Goal: Communication & Community: Answer question/provide support

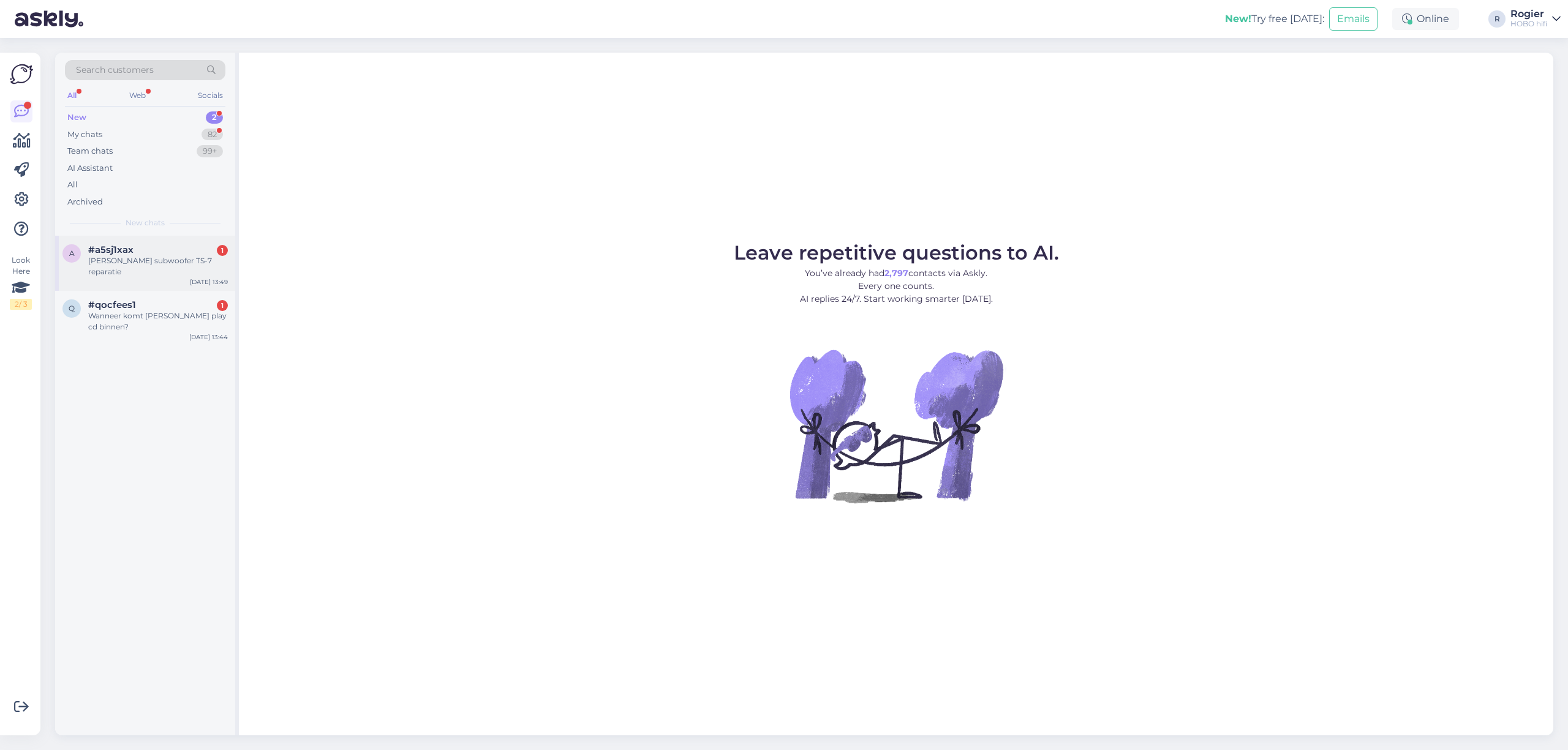
click at [142, 247] on div "#a5sj1xax 1" at bounding box center [158, 250] width 140 height 11
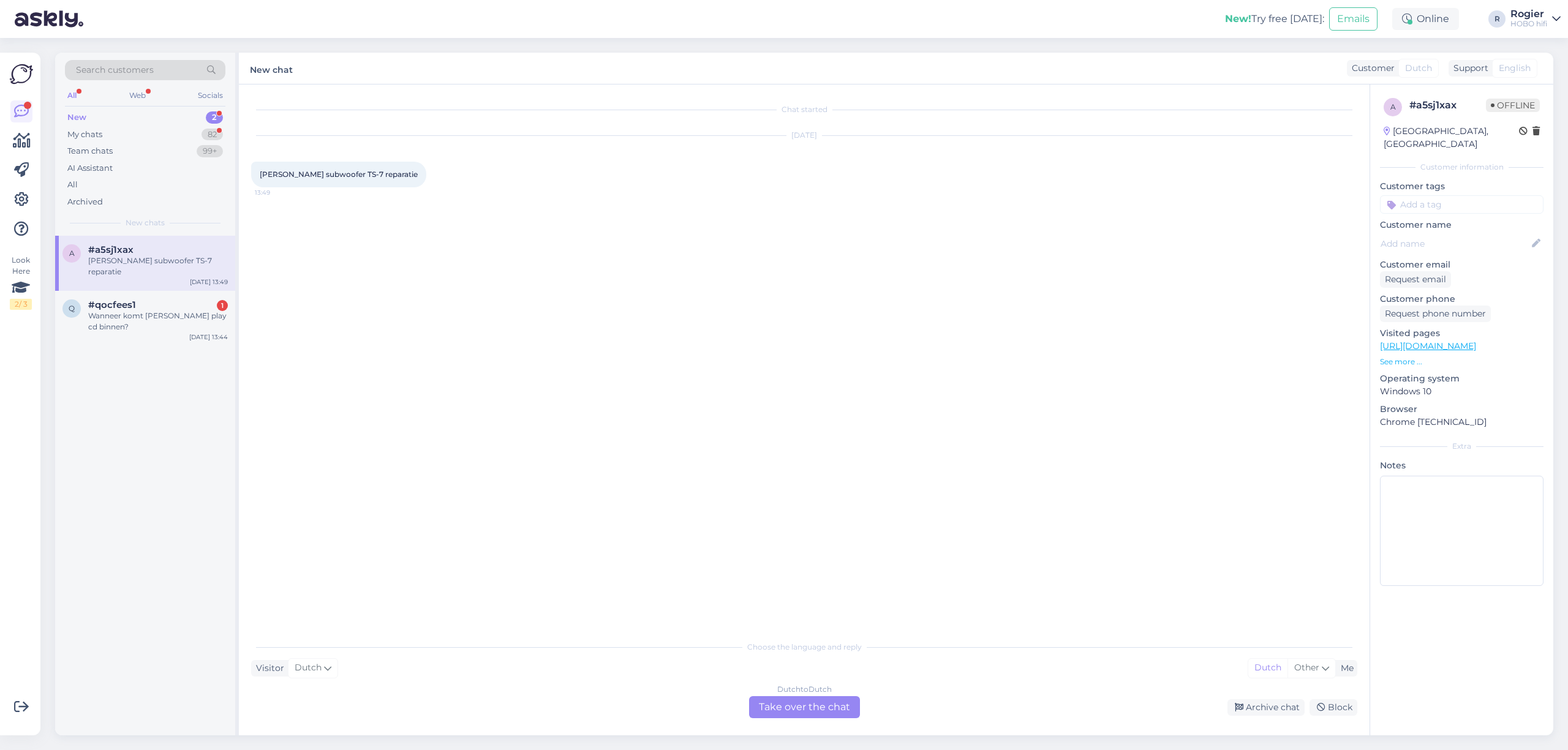
click at [811, 709] on div "Dutch to Dutch Take over the chat" at bounding box center [804, 706] width 111 height 22
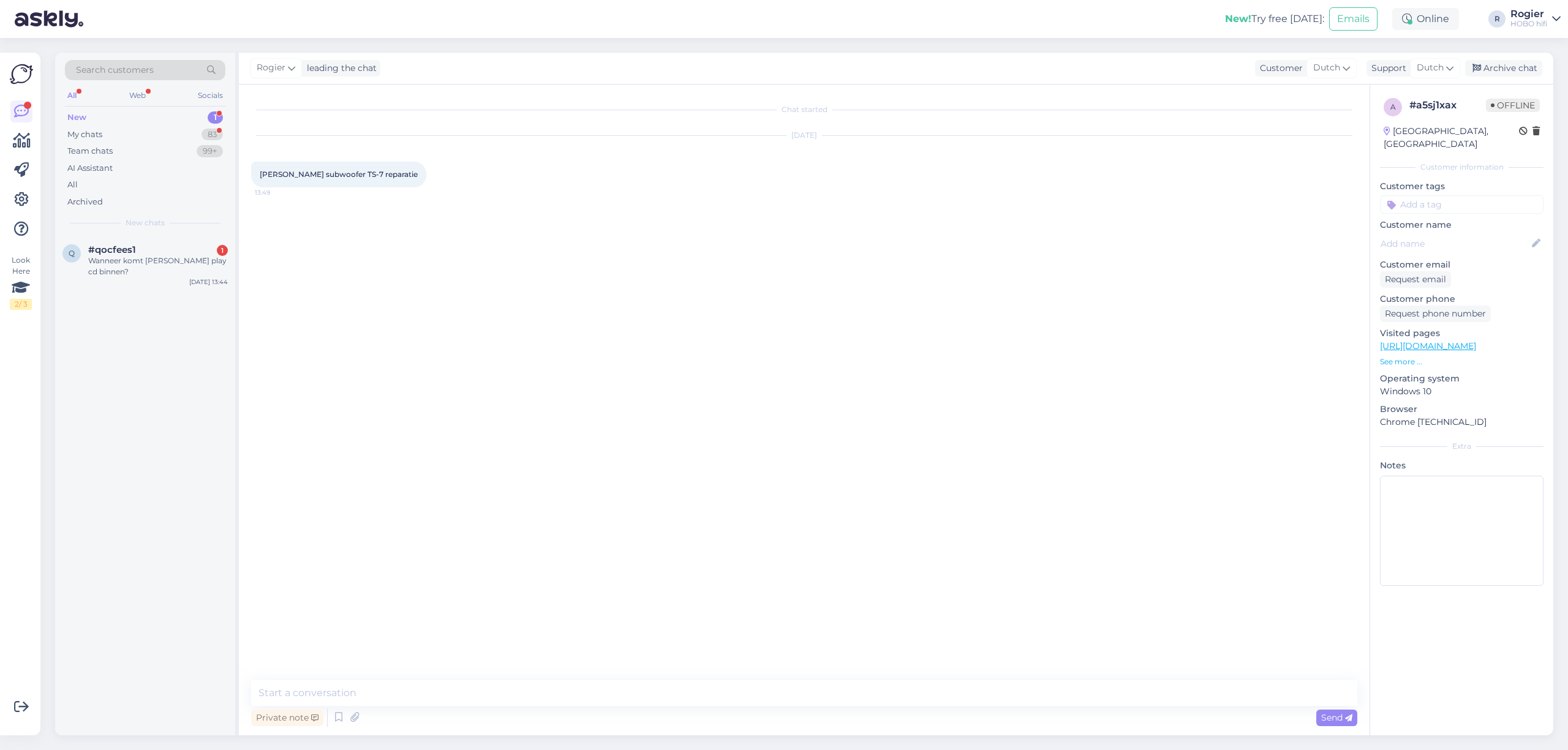
click at [762, 679] on div "Chat started [DATE] [PERSON_NAME] subwoofer TS-7 reparatie 13:49 Private note S…" at bounding box center [804, 409] width 1131 height 651
click at [757, 681] on textarea at bounding box center [804, 693] width 1106 height 26
paste textarea "[URL][DOMAIN_NAME]"
type textarea "goedemiddag, hier kunt u alles lezen over reparaties: [URL][DOMAIN_NAME]"
click at [174, 266] on div "Wanneer komt [PERSON_NAME] play cd binnen?" at bounding box center [158, 266] width 140 height 22
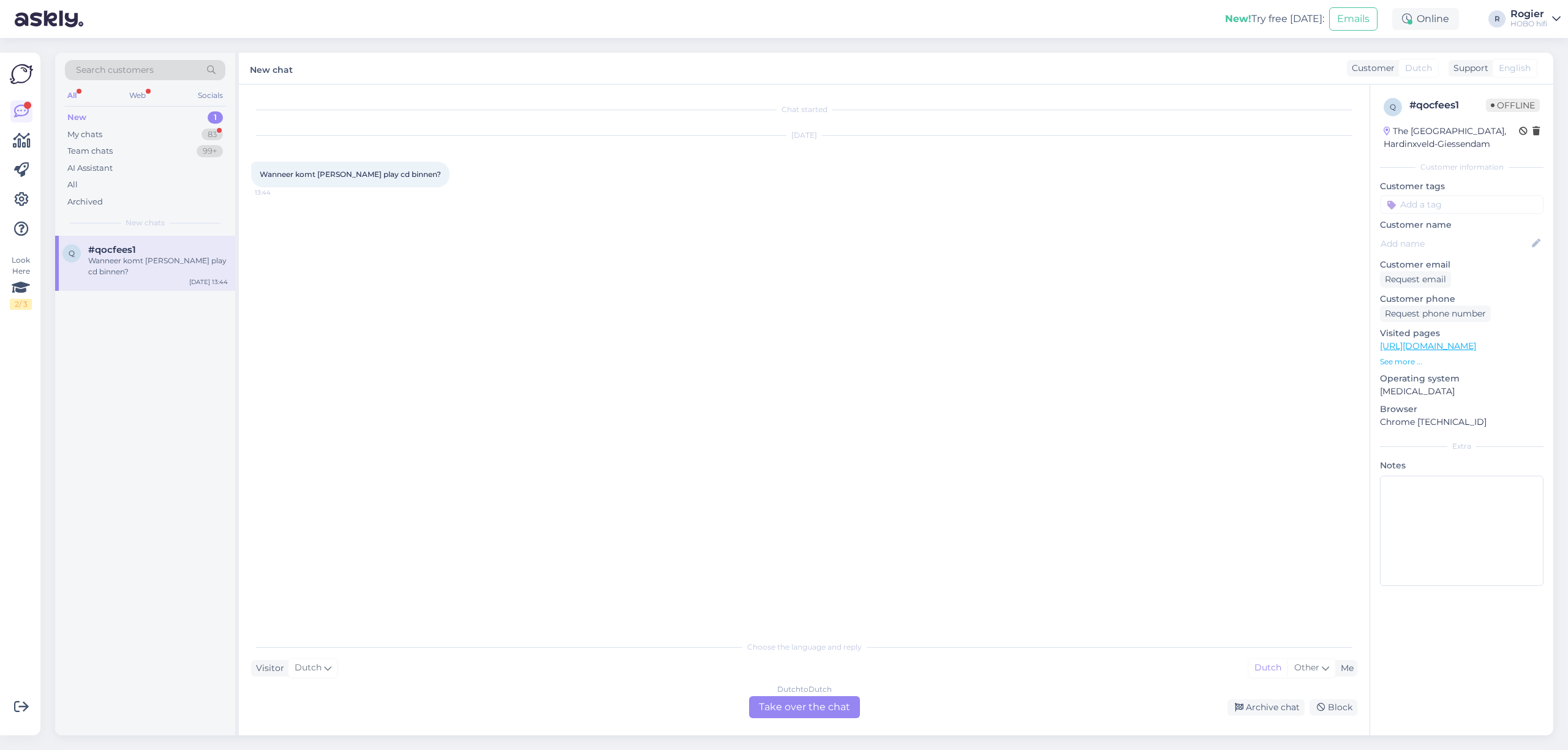
click at [802, 712] on div "Dutch to Dutch Take over the chat" at bounding box center [804, 706] width 111 height 22
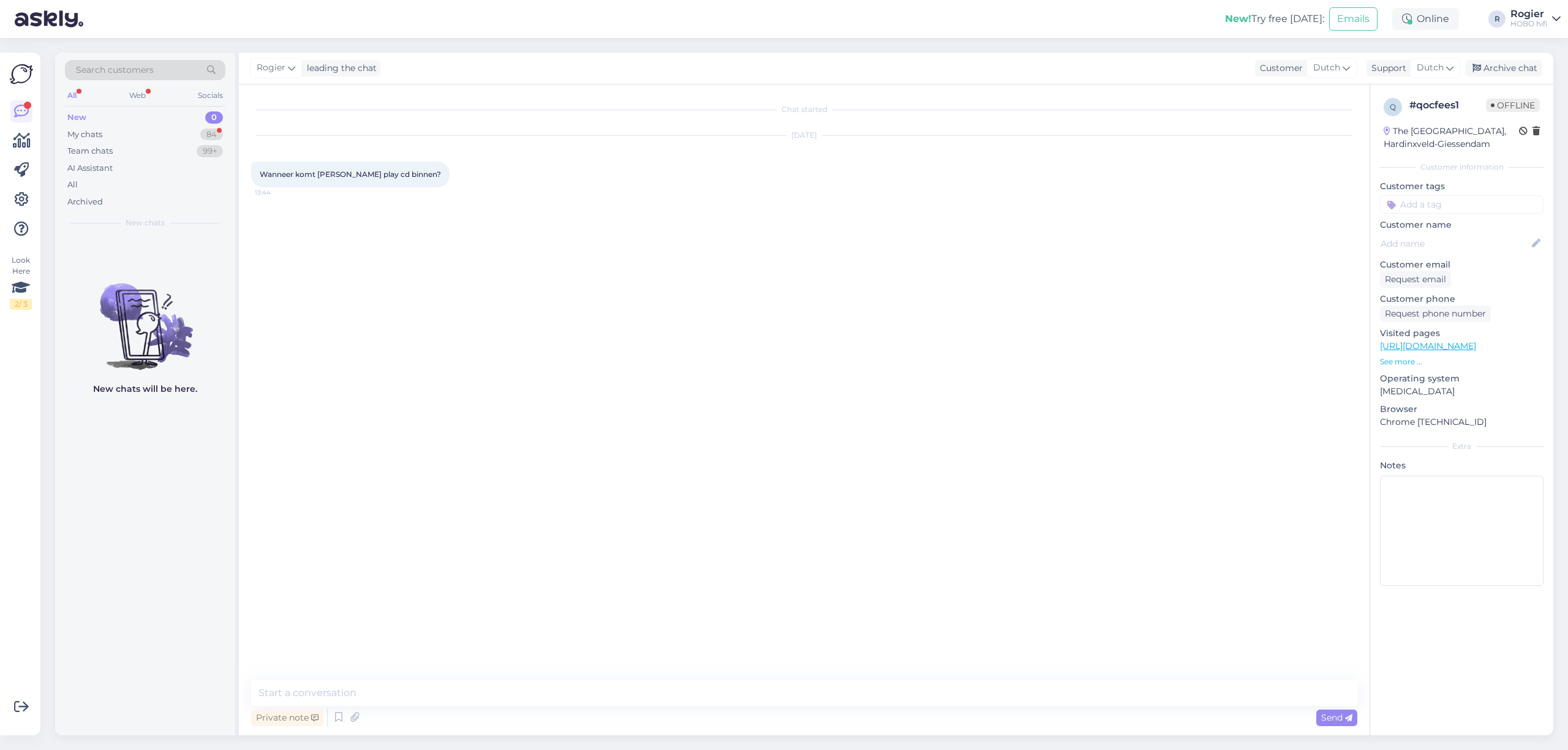
click at [743, 671] on div "Chat started [DATE] Wanneer komt eversolo play cd binnen? 13:44 Private note Se…" at bounding box center [804, 409] width 1131 height 651
click at [741, 679] on div "Chat started [DATE] Wanneer komt eversolo play cd binnen? 13:44 Private note Se…" at bounding box center [804, 409] width 1131 height 651
click at [729, 682] on textarea at bounding box center [804, 693] width 1106 height 26
type textarea "hij staat in bestelling maar ik kan helaas nog geen levertijd aangeven."
click at [720, 686] on textarea "hij staat in bestelling maar ik kan helaas nog geen levertijd aangeven." at bounding box center [804, 693] width 1106 height 26
